Goal: Book appointment/travel/reservation

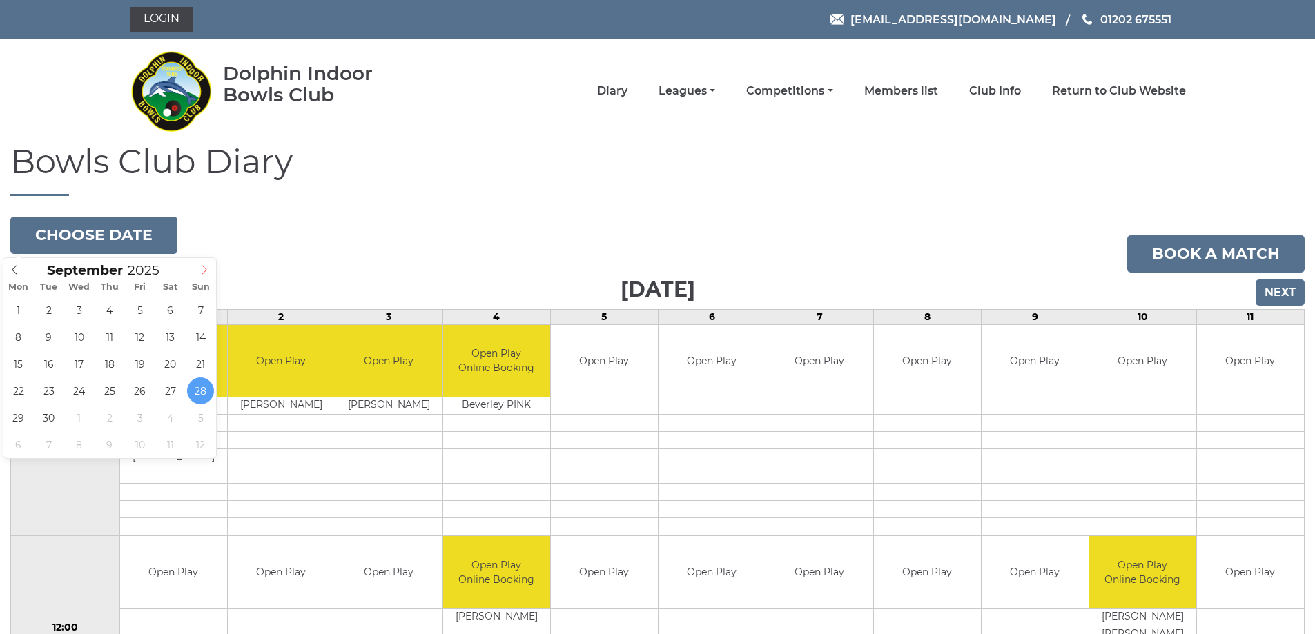
click at [206, 270] on icon at bounding box center [204, 270] width 10 height 10
type input "[DATE]"
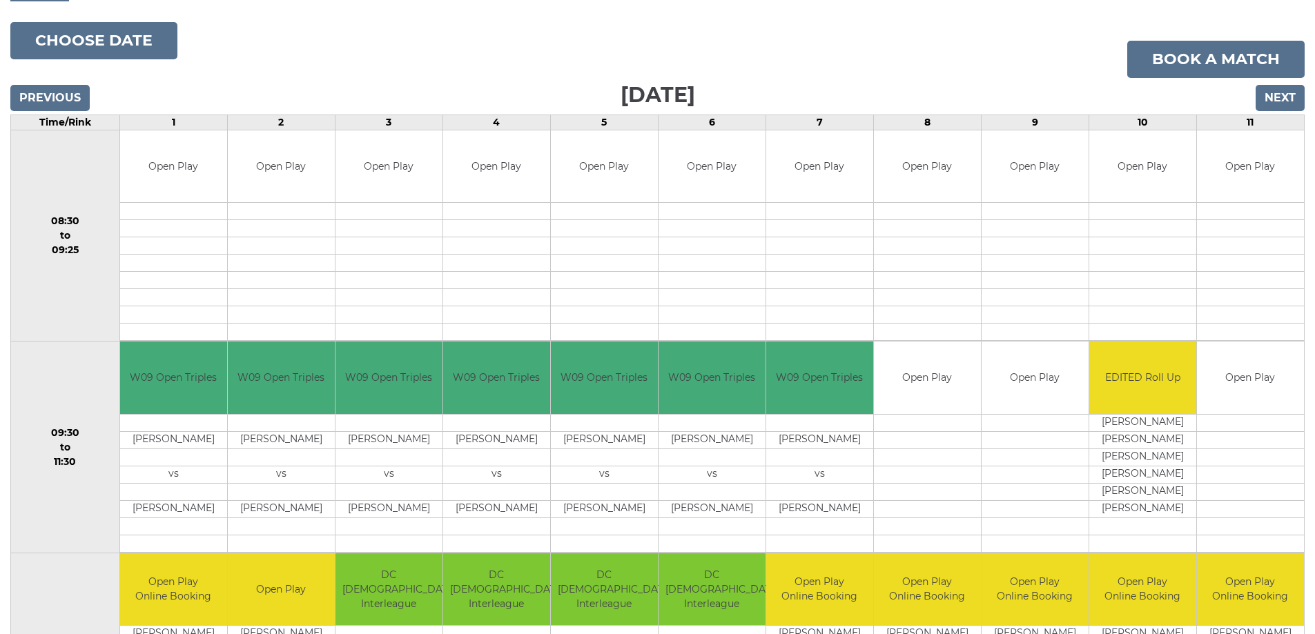
scroll to position [69, 0]
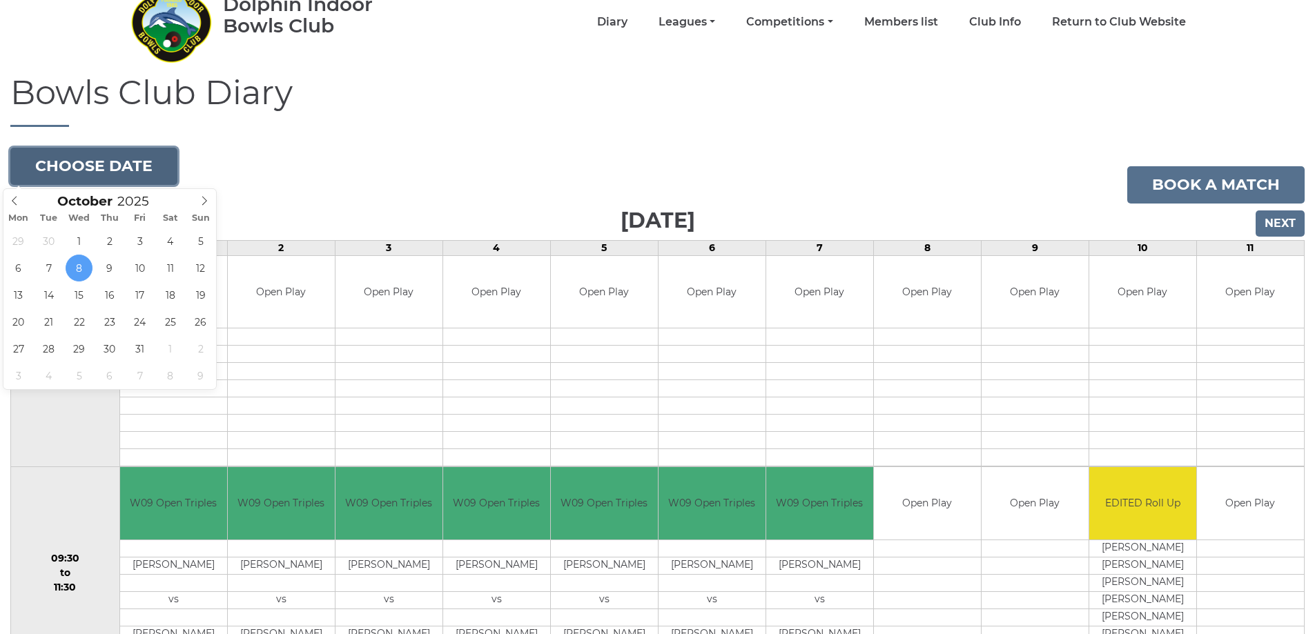
click at [63, 166] on button "Choose date" at bounding box center [93, 166] width 167 height 37
type input "[DATE]"
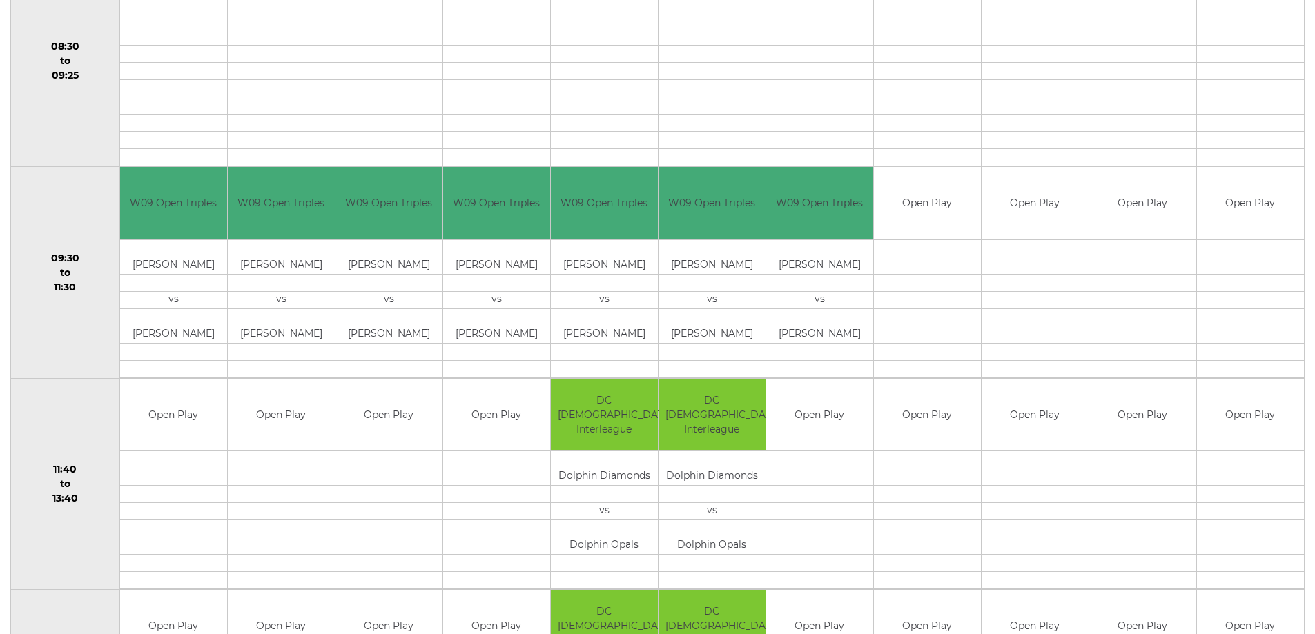
scroll to position [414, 0]
